Goal: Task Accomplishment & Management: Use online tool/utility

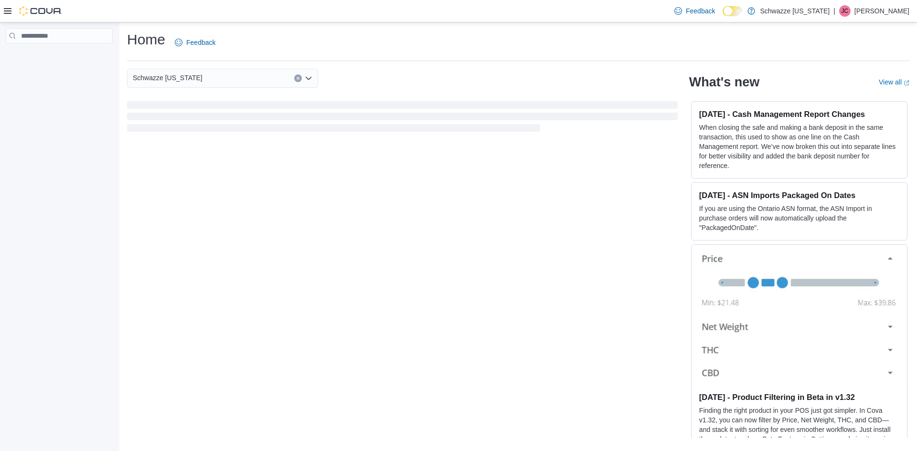
click at [8, 13] on icon at bounding box center [8, 11] width 8 height 8
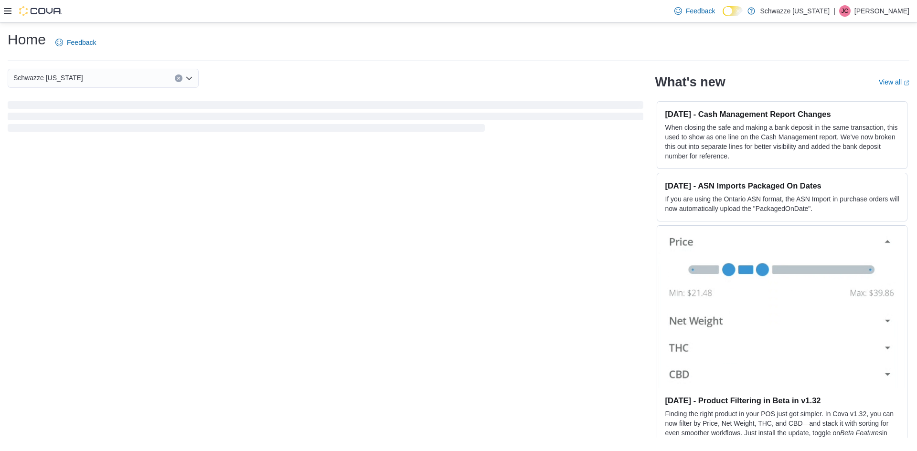
click at [7, 18] on div at bounding box center [33, 11] width 58 height 22
click at [7, 13] on icon at bounding box center [8, 11] width 8 height 8
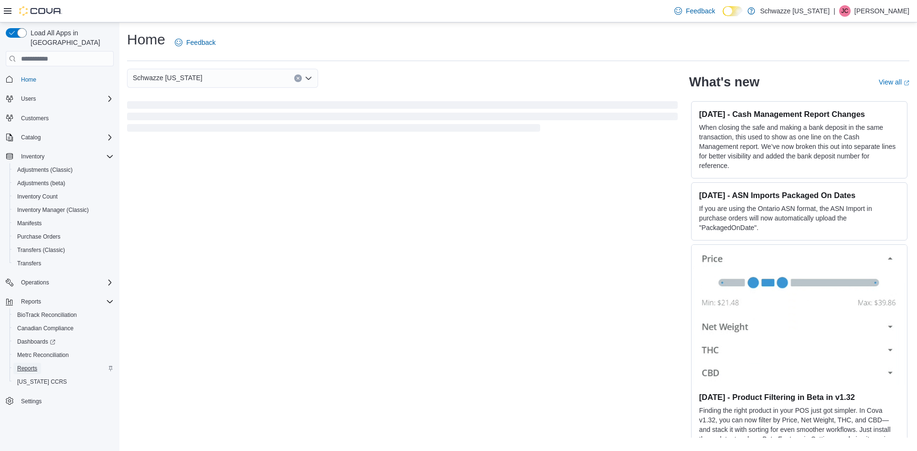
click at [31, 365] on span "Reports" at bounding box center [27, 369] width 20 height 8
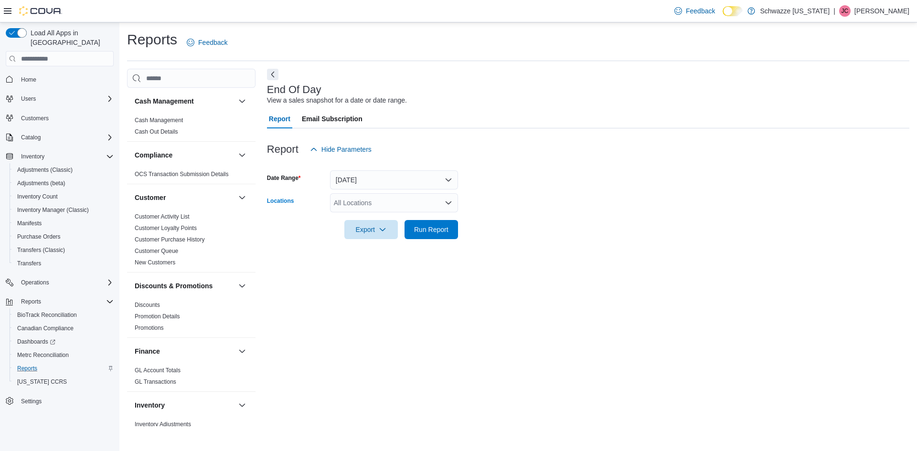
click at [359, 206] on div "All Locations" at bounding box center [394, 202] width 128 height 19
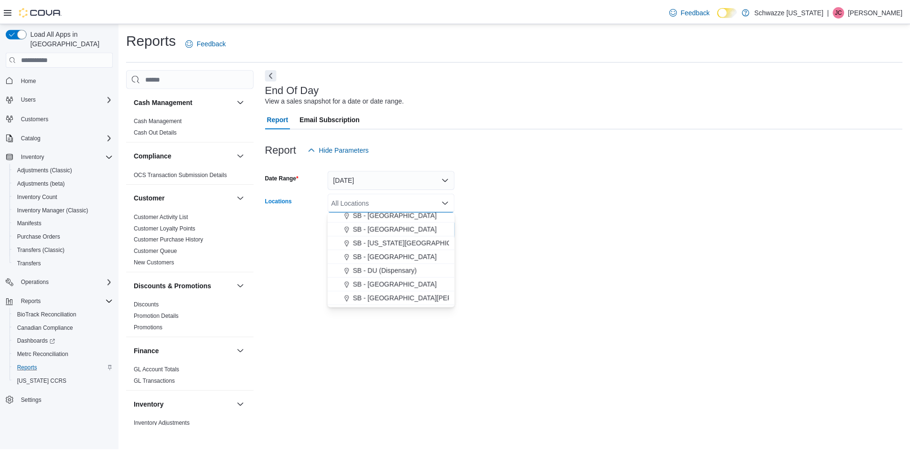
scroll to position [143, 0]
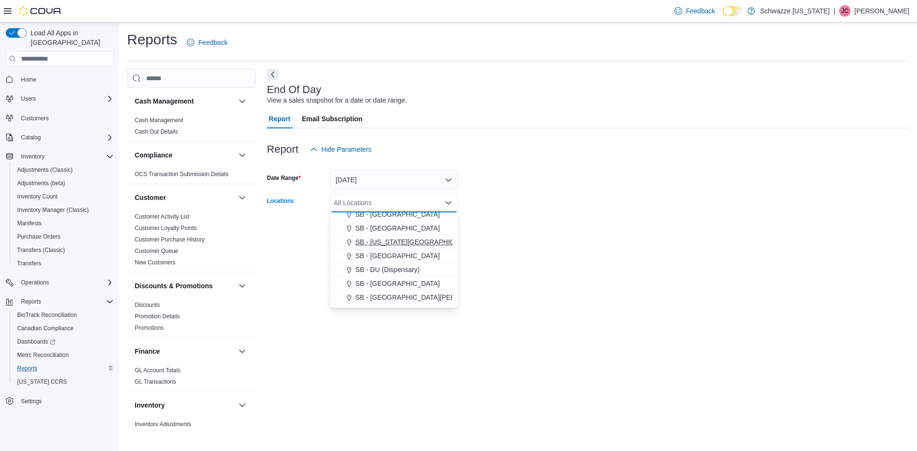
click at [382, 246] on span "SB - Colorado Springs" at bounding box center [416, 242] width 122 height 10
click at [283, 258] on div "End Of Day View a sales snapshot for a date or date range. Report Email Subscri…" at bounding box center [588, 248] width 642 height 358
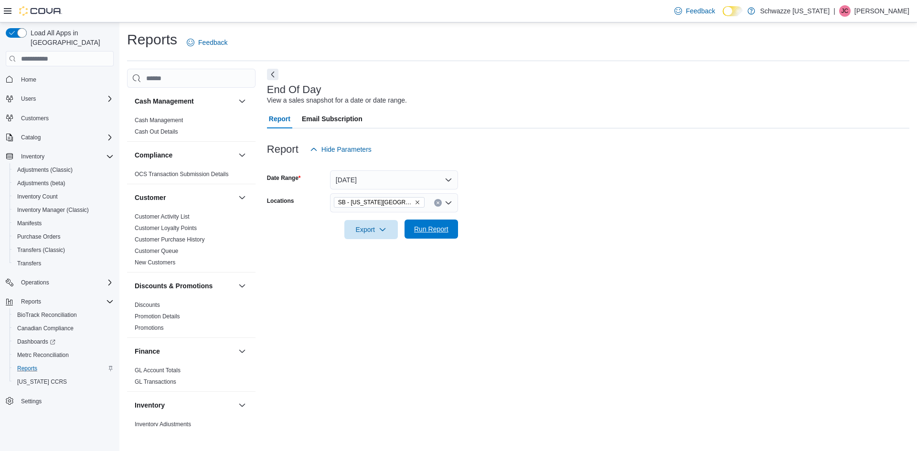
click at [415, 229] on span "Run Report" at bounding box center [431, 229] width 34 height 10
